Goal: Navigation & Orientation: Find specific page/section

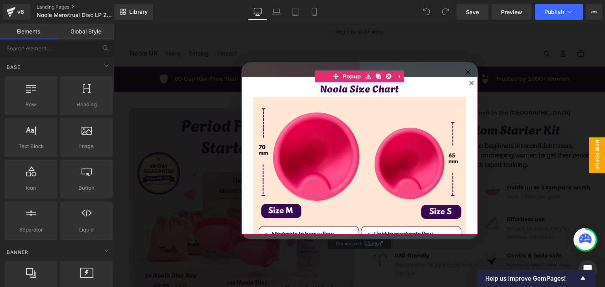
click at [472, 84] on icon at bounding box center [471, 83] width 4 height 4
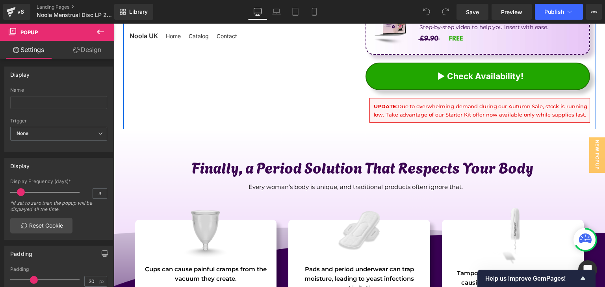
scroll to position [669, 0]
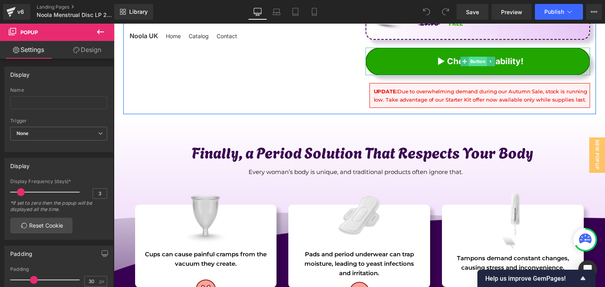
click at [474, 59] on span "Button" at bounding box center [477, 61] width 18 height 9
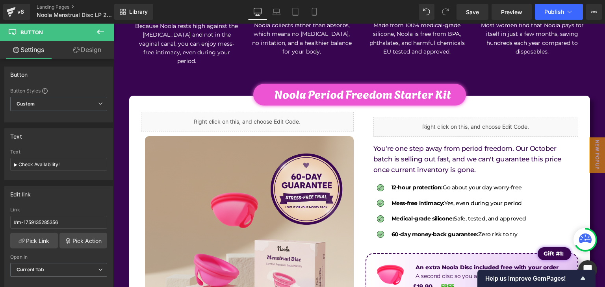
scroll to position [3385, 0]
